Goal: Transaction & Acquisition: Book appointment/travel/reservation

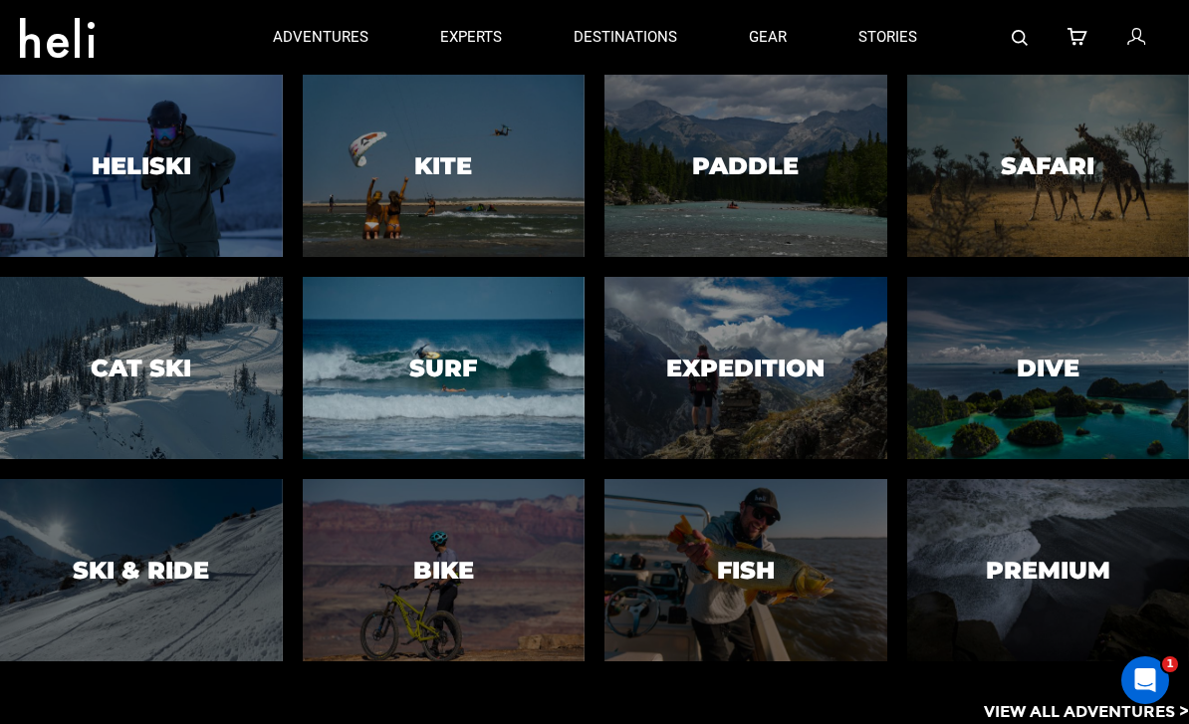
click at [465, 380] on h3 "Surf" at bounding box center [443, 368] width 68 height 26
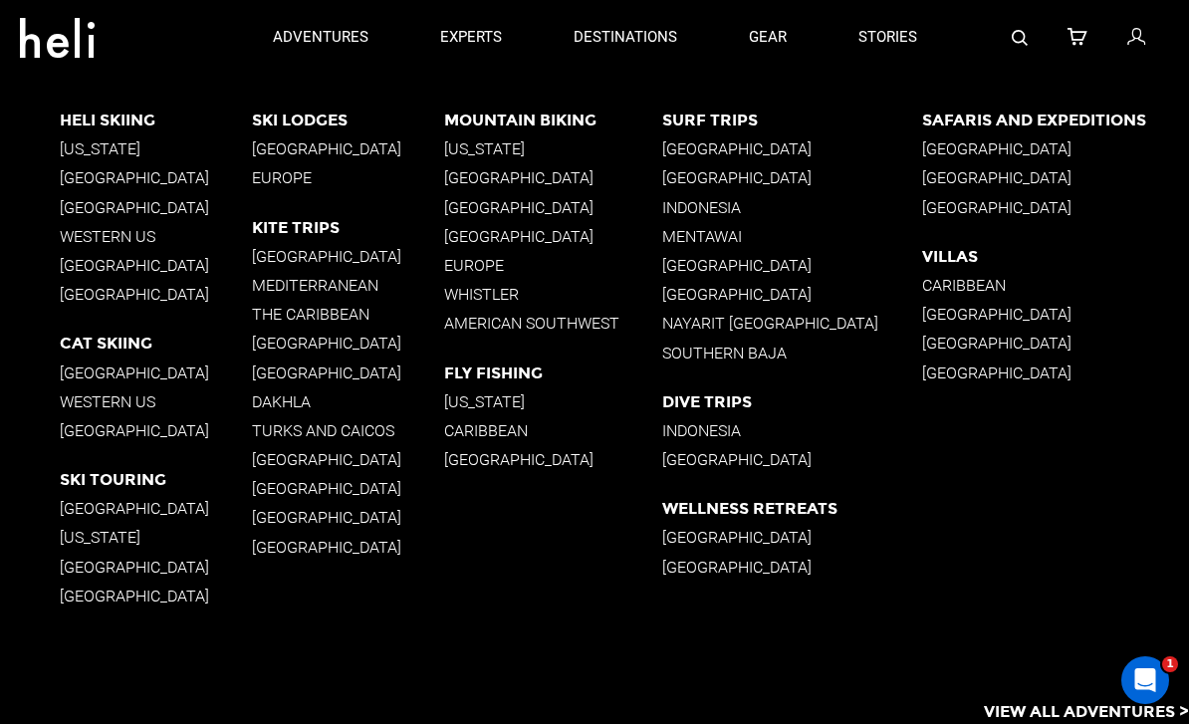
click at [733, 240] on p "Mentawai" at bounding box center [791, 236] width 259 height 19
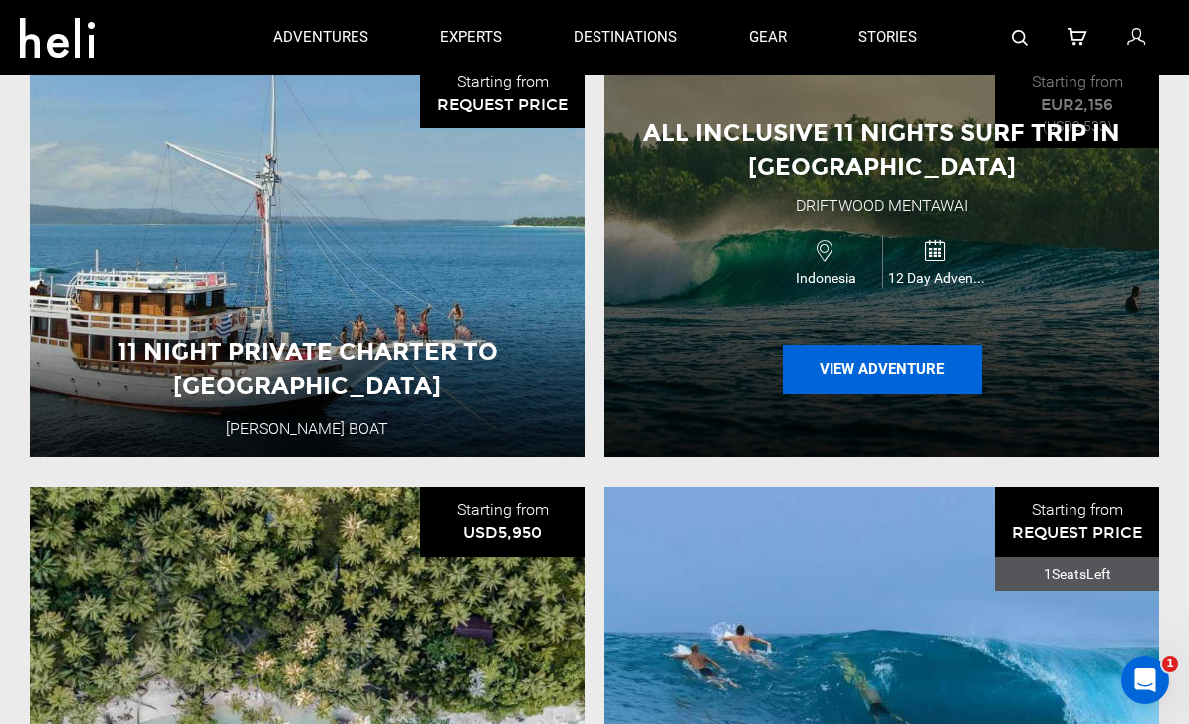
scroll to position [2223, 0]
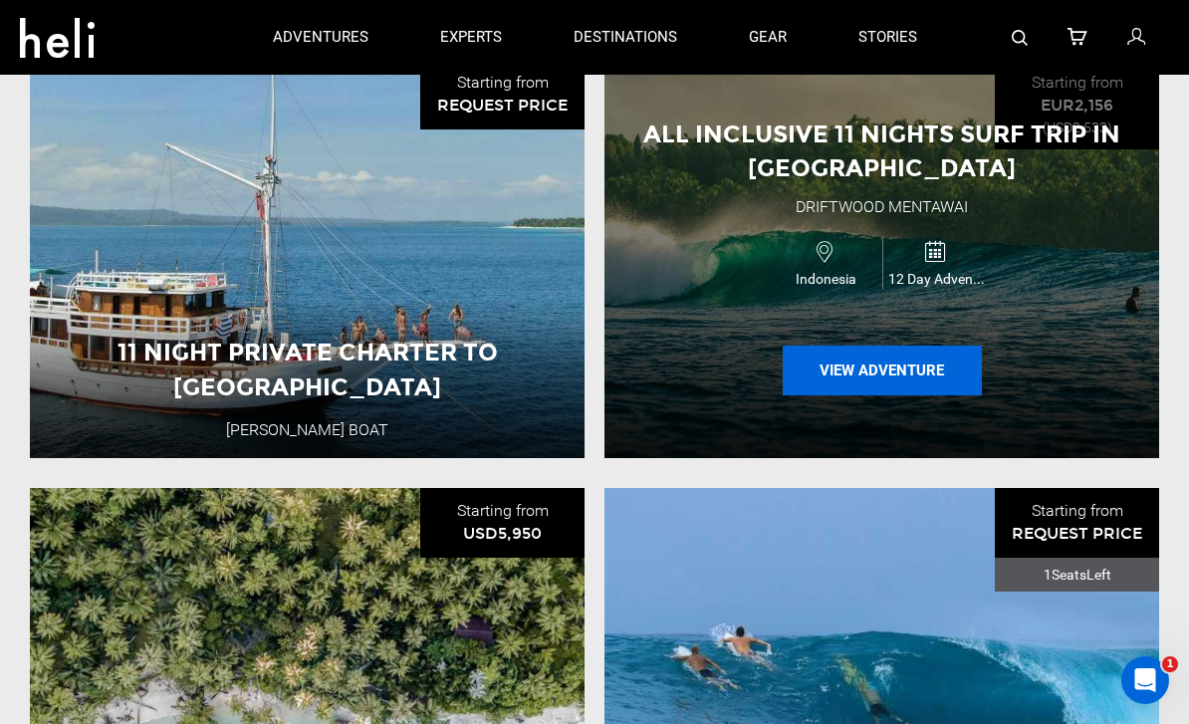
click at [911, 395] on button "View Adventure" at bounding box center [882, 371] width 199 height 50
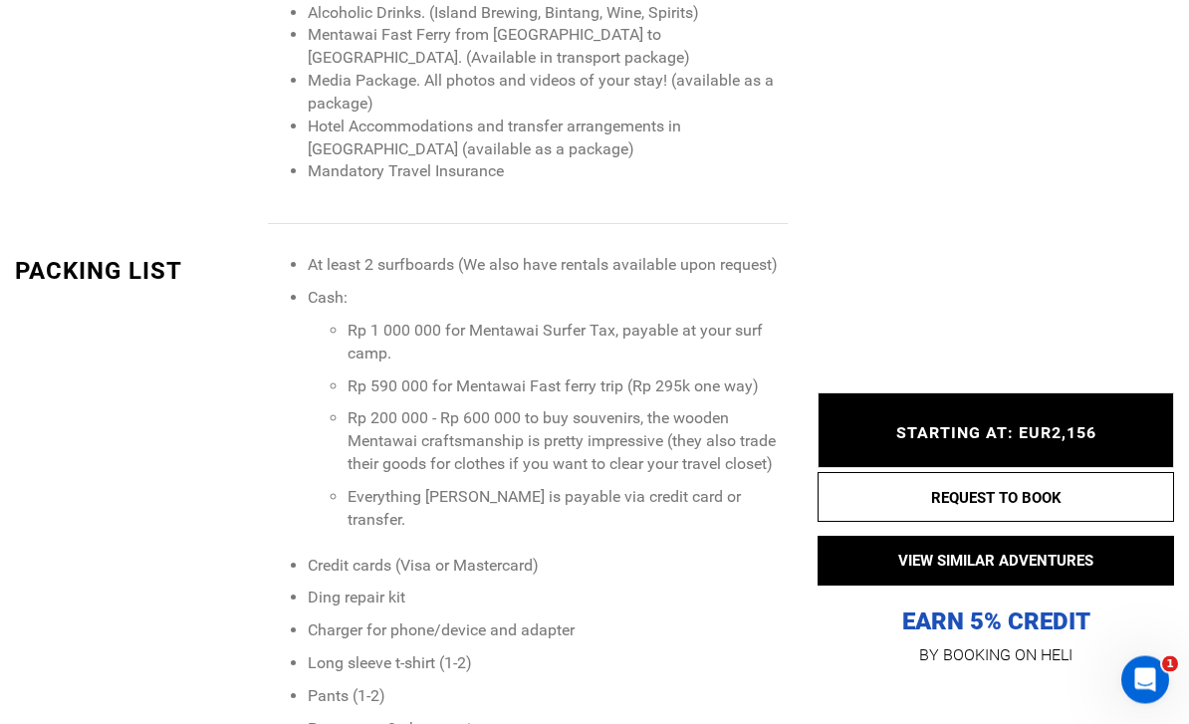
scroll to position [2301, 0]
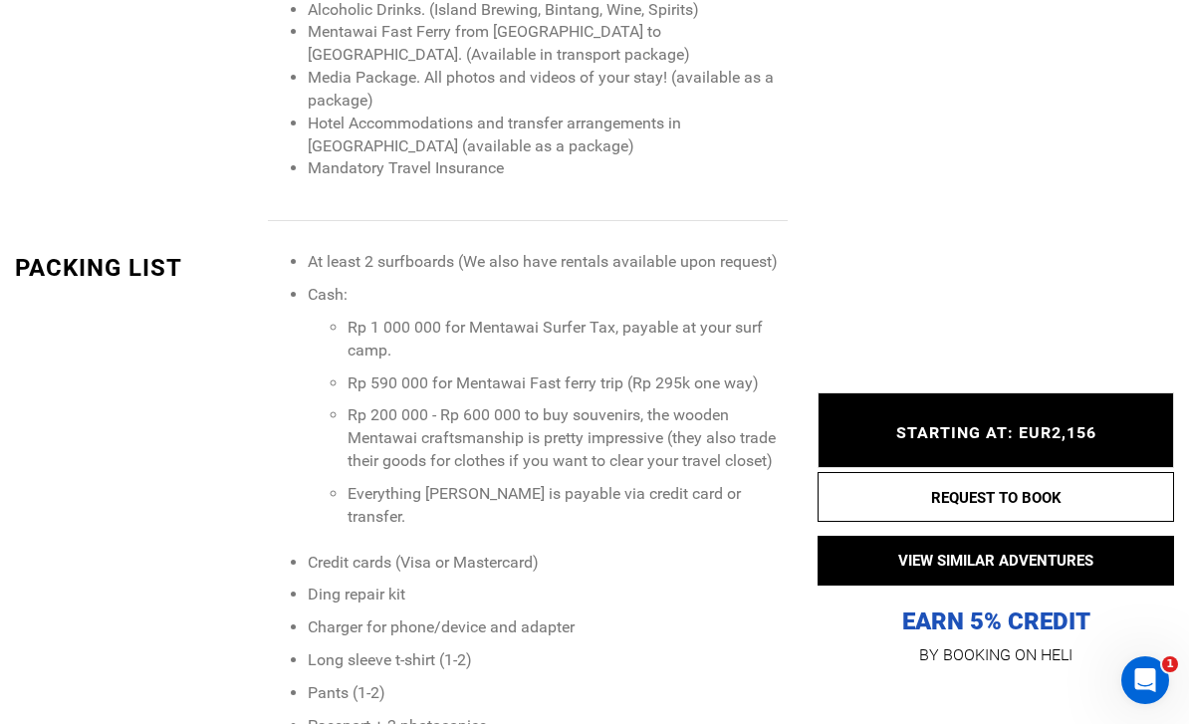
click at [1081, 442] on span "STARTING AT: EUR2,156" at bounding box center [996, 432] width 200 height 19
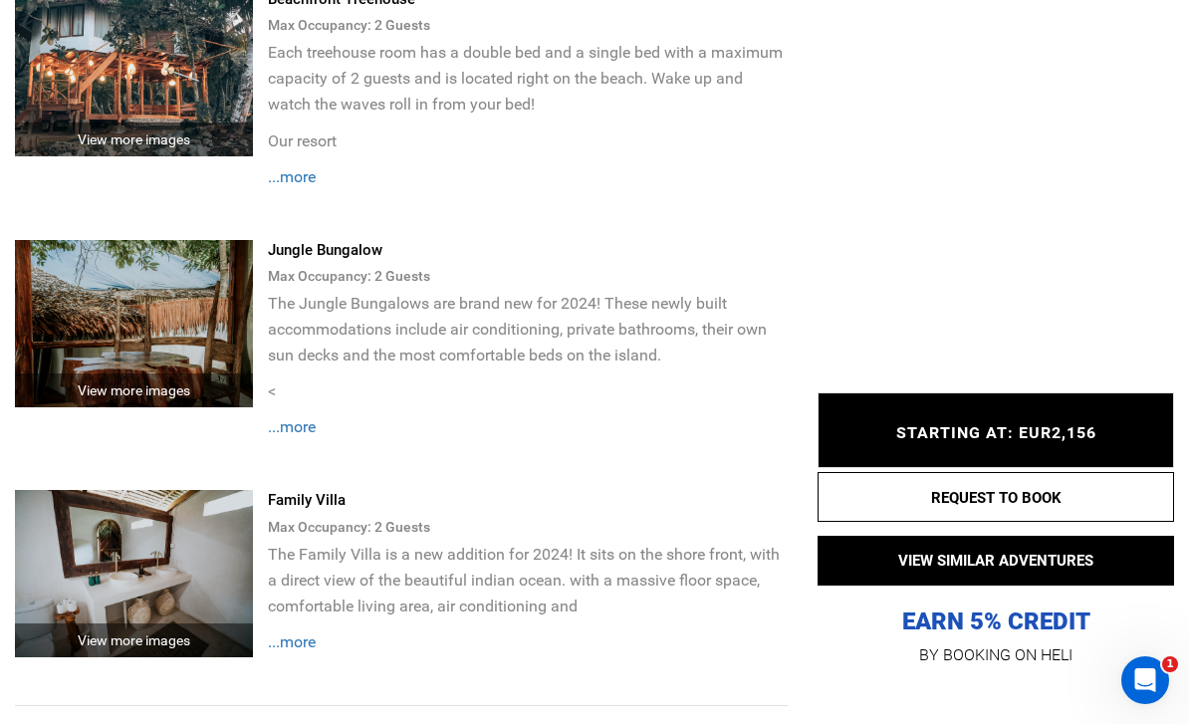
scroll to position [4692, 0]
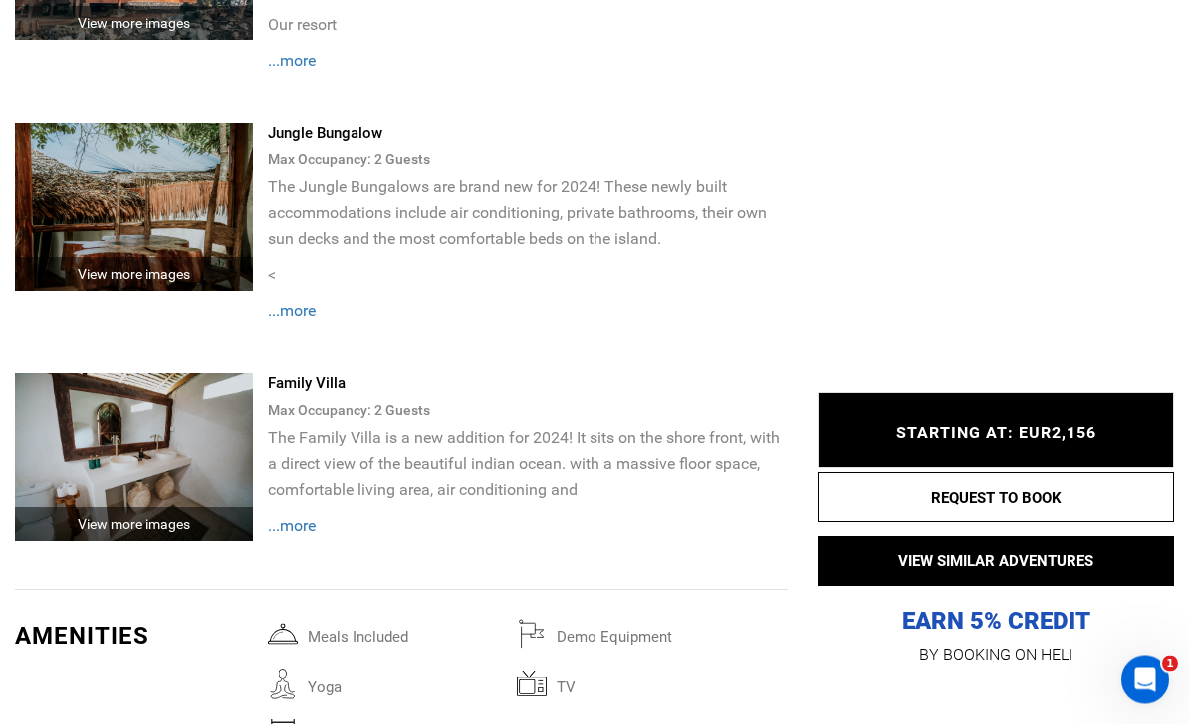
click at [309, 517] on span "...more" at bounding box center [292, 526] width 48 height 19
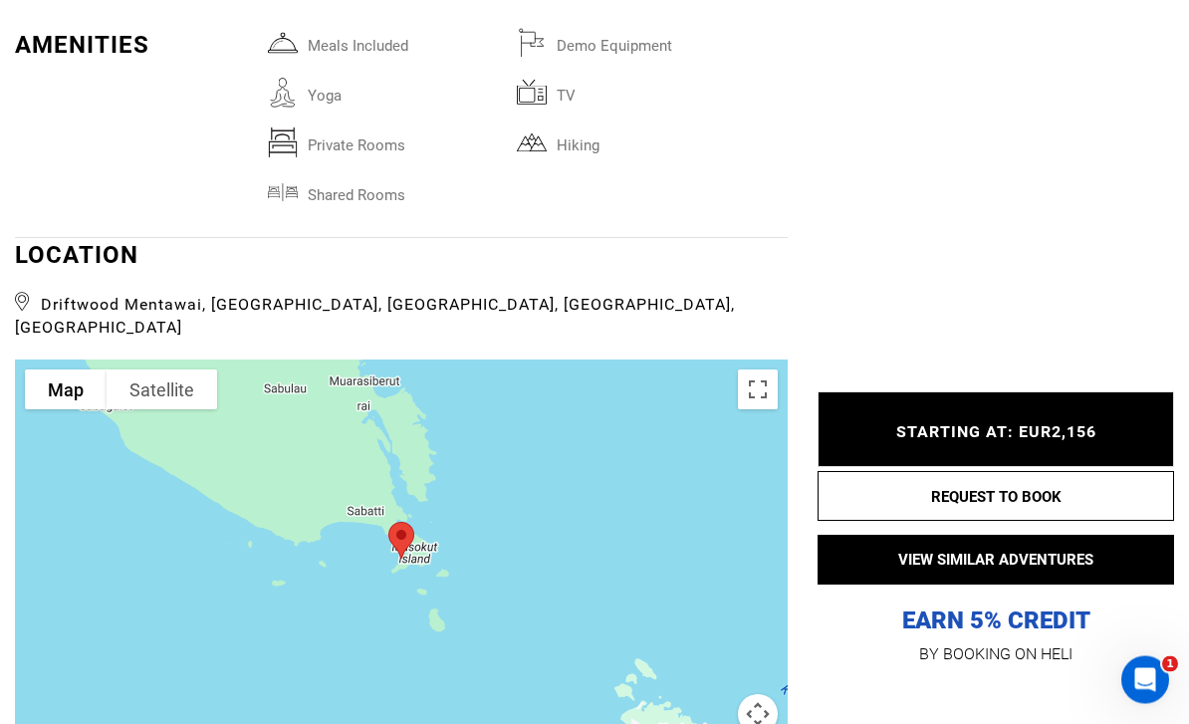
scroll to position [5845, 0]
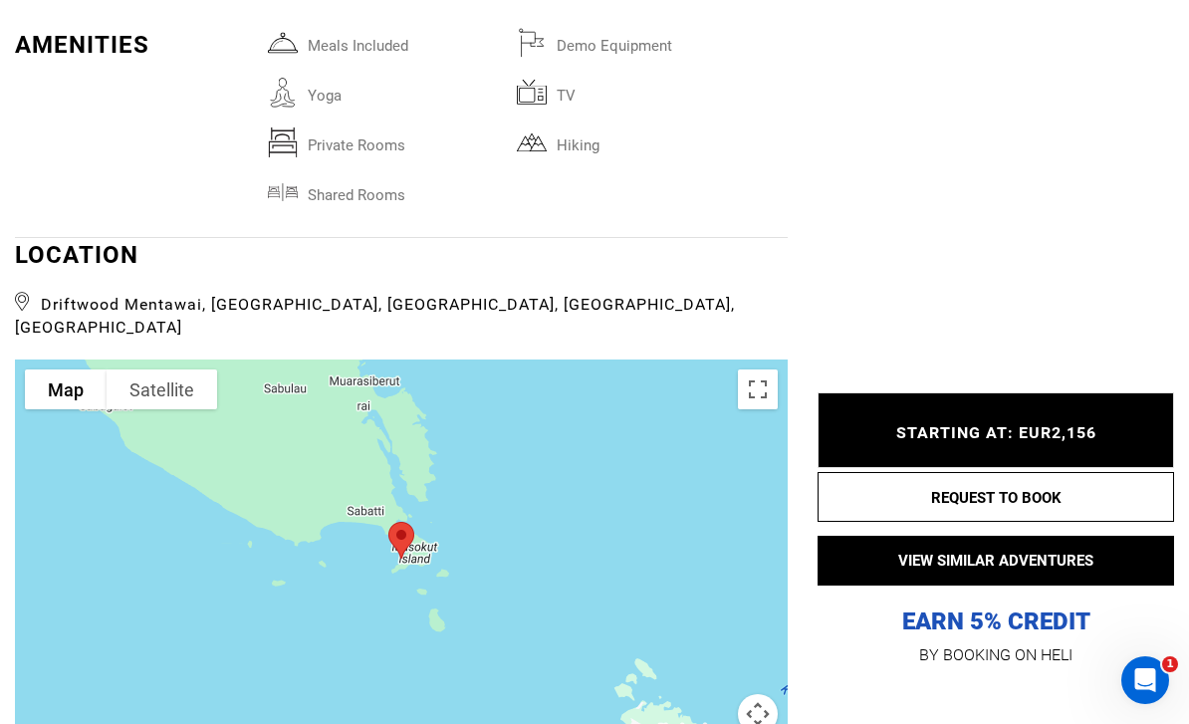
click at [548, 498] on div at bounding box center [401, 558] width 773 height 398
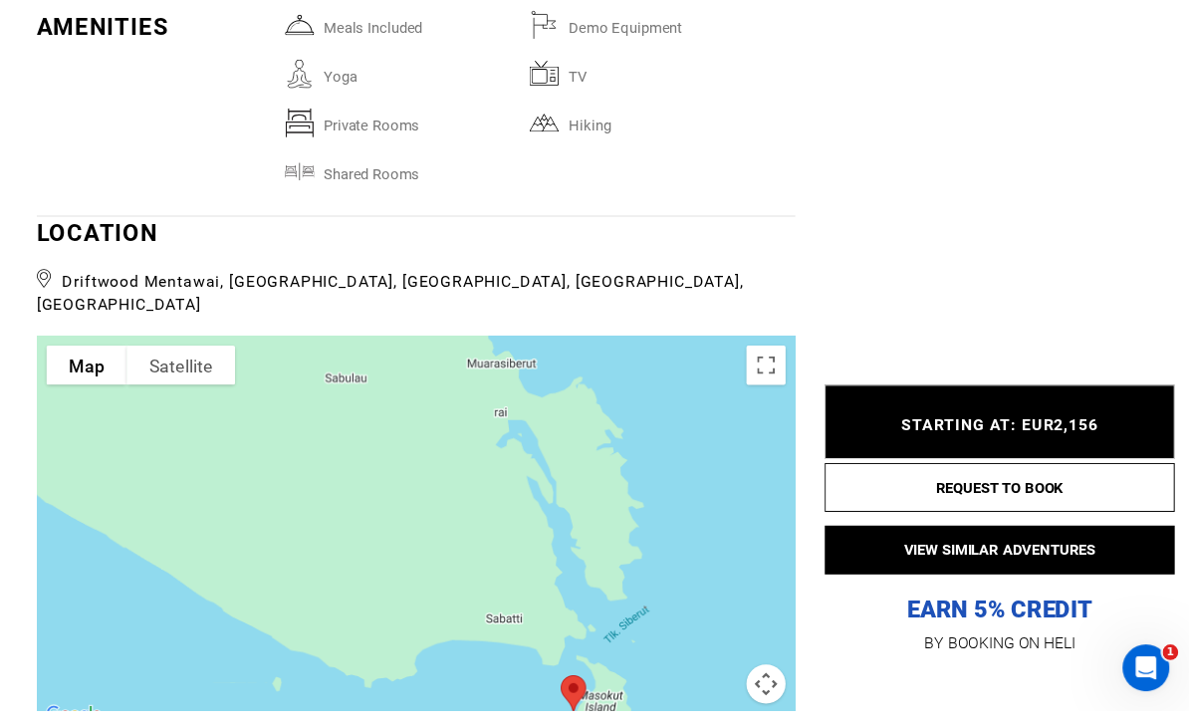
scroll to position [5932, 0]
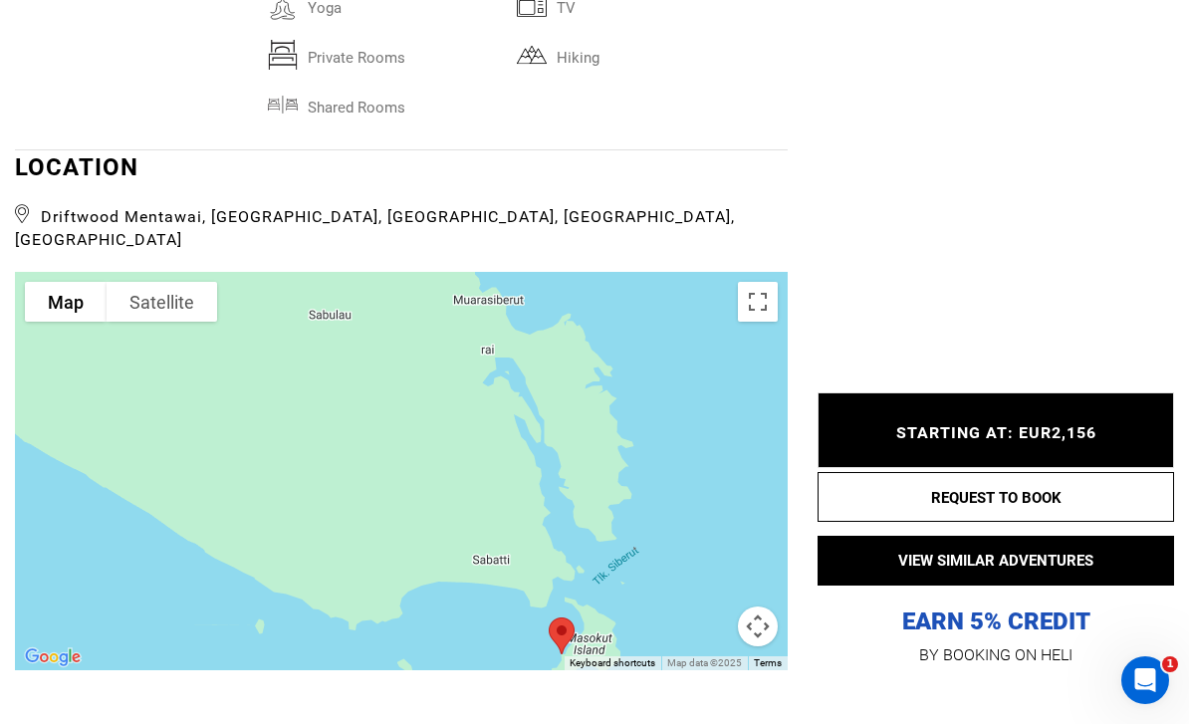
click at [764, 606] on button "Map camera controls" at bounding box center [758, 626] width 40 height 40
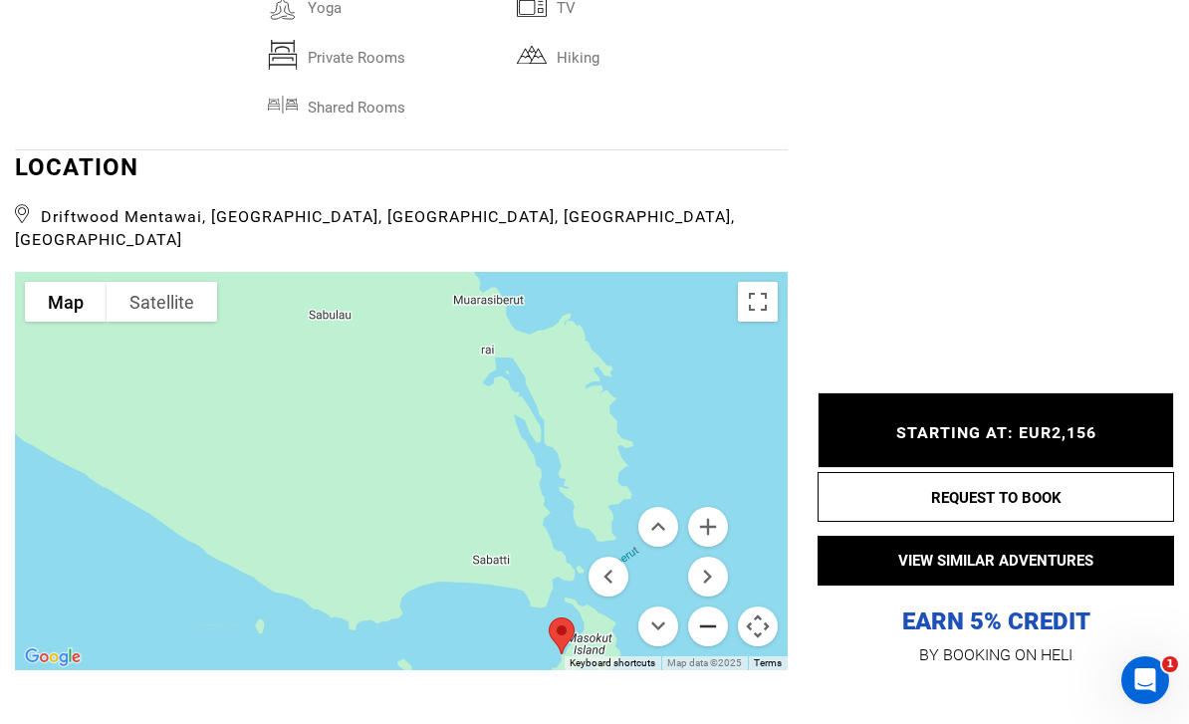
click at [714, 606] on button "Zoom out" at bounding box center [708, 626] width 40 height 40
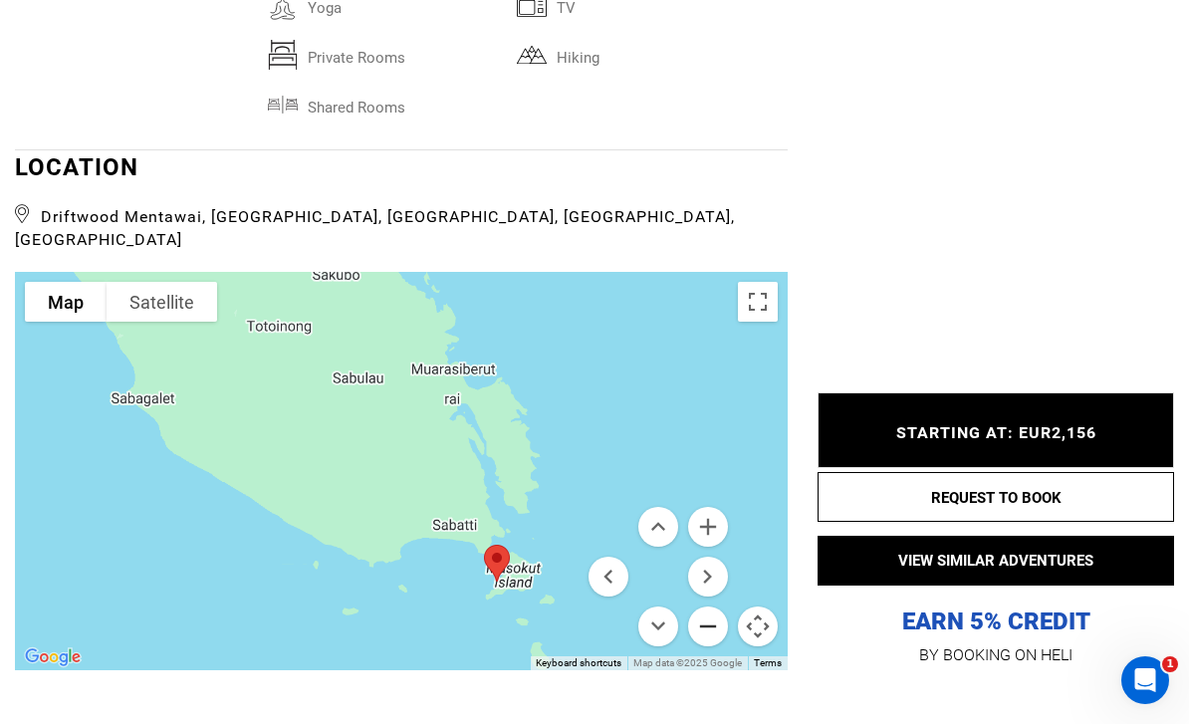
click at [712, 606] on button "Zoom out" at bounding box center [708, 626] width 40 height 40
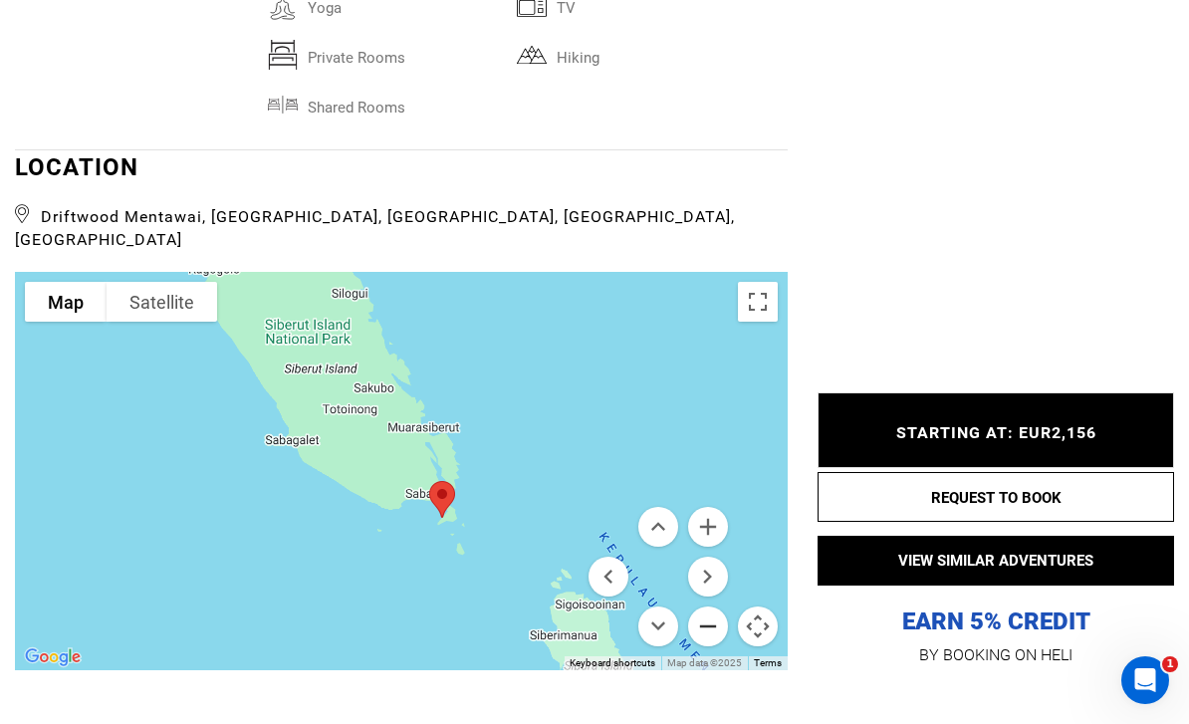
click at [717, 606] on button "Zoom out" at bounding box center [708, 626] width 40 height 40
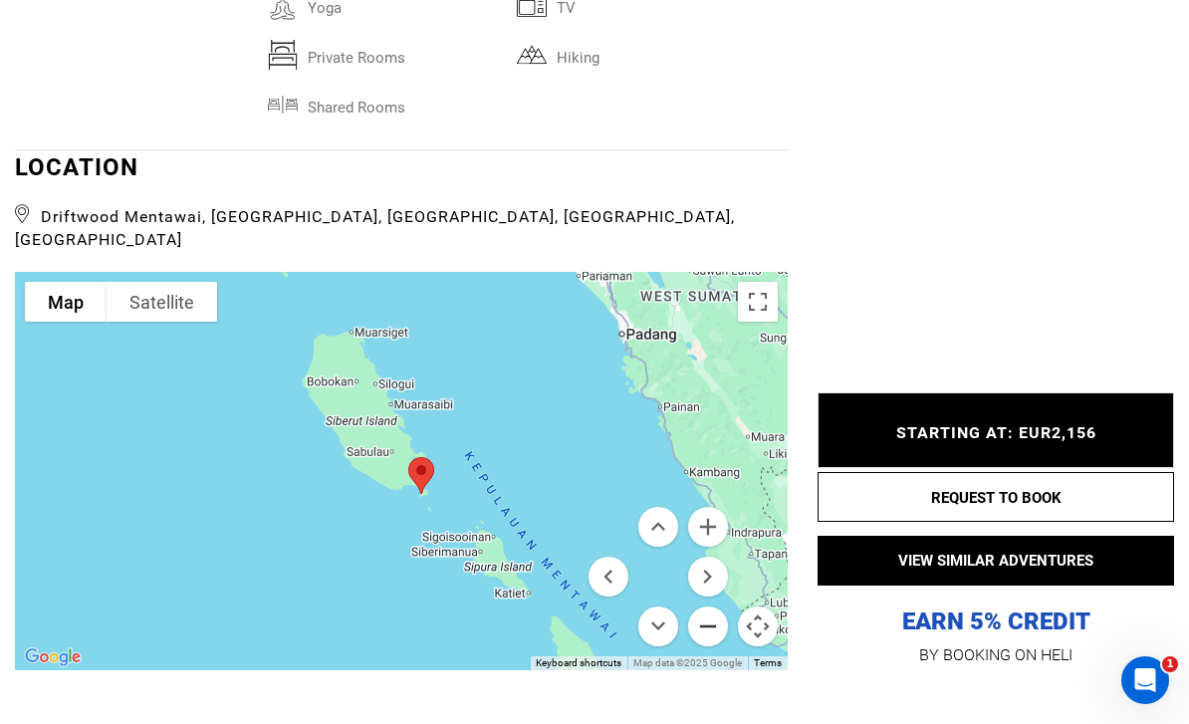
click at [712, 606] on button "Zoom out" at bounding box center [708, 626] width 40 height 40
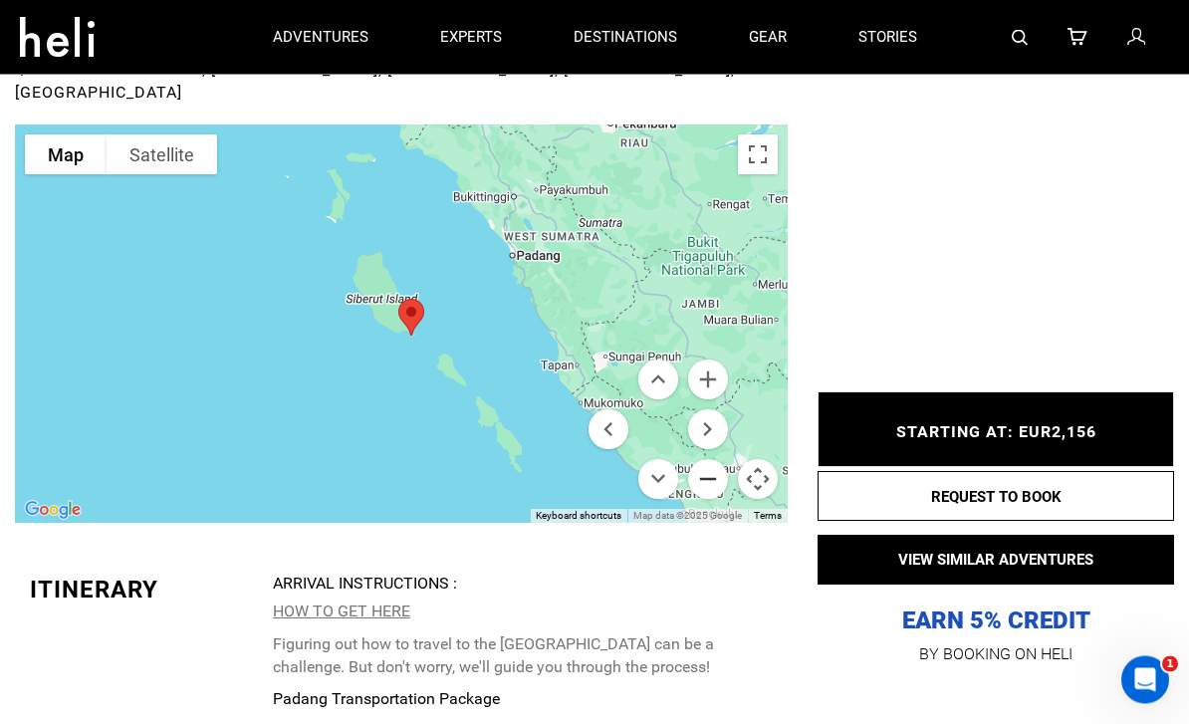
scroll to position [5800, 0]
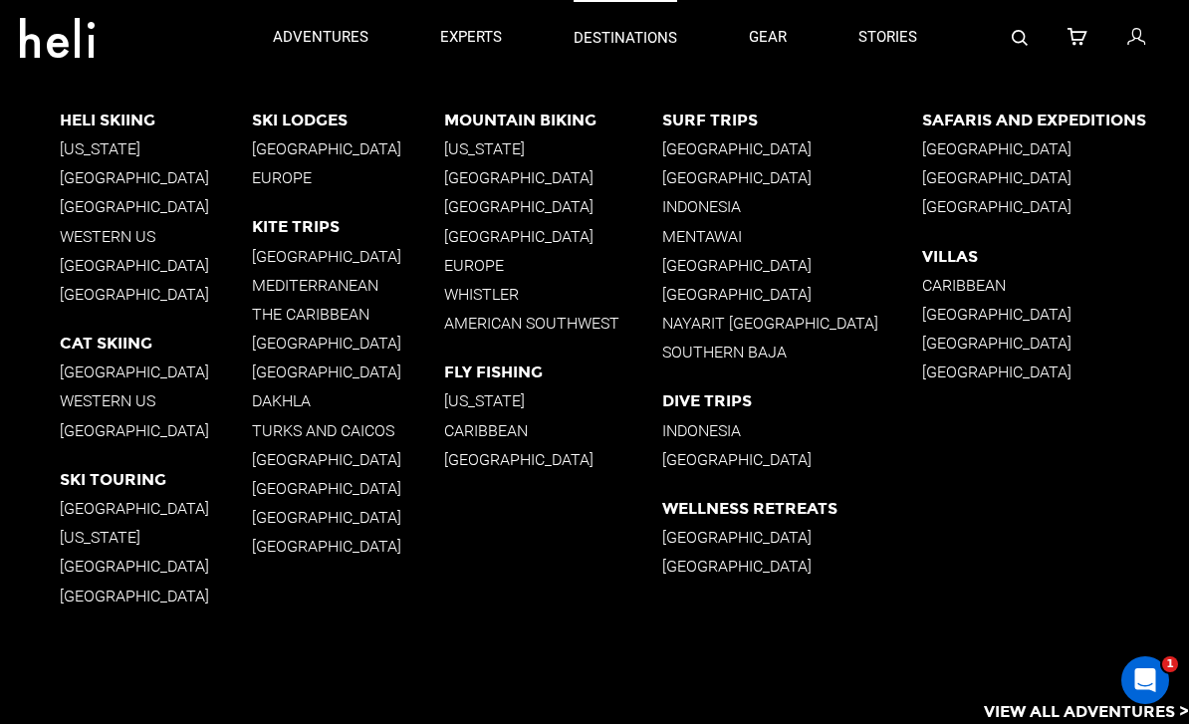
click at [646, 39] on p "destinations" at bounding box center [626, 38] width 104 height 21
